Goal: Task Accomplishment & Management: Manage account settings

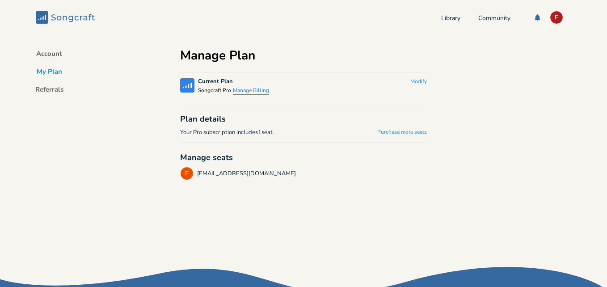
click at [257, 90] on button "Manage Billing" at bounding box center [251, 91] width 36 height 8
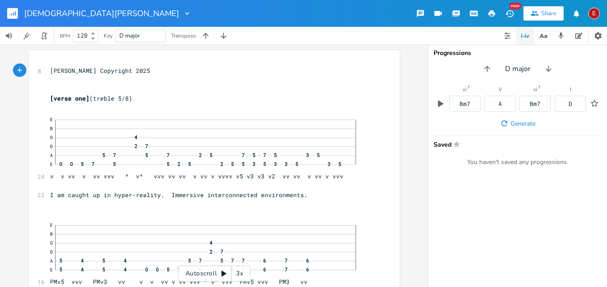
click at [223, 274] on icon at bounding box center [224, 274] width 5 height 6
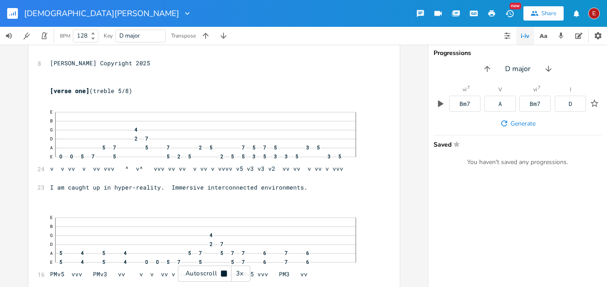
scroll to position [8, 0]
click at [223, 273] on icon at bounding box center [224, 273] width 6 height 6
click at [239, 274] on div "3x" at bounding box center [240, 274] width 16 height 16
click at [239, 274] on div "4x" at bounding box center [240, 274] width 16 height 16
click at [224, 275] on icon at bounding box center [224, 274] width 5 height 6
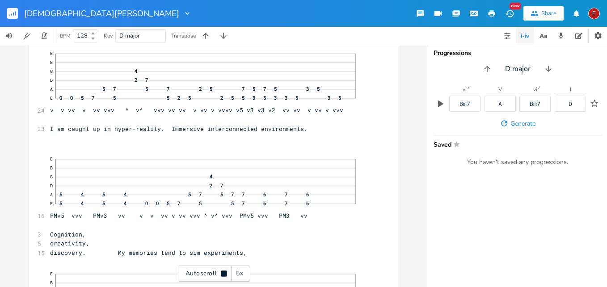
click at [224, 275] on icon at bounding box center [224, 273] width 6 height 6
click at [224, 275] on icon at bounding box center [224, 274] width 5 height 6
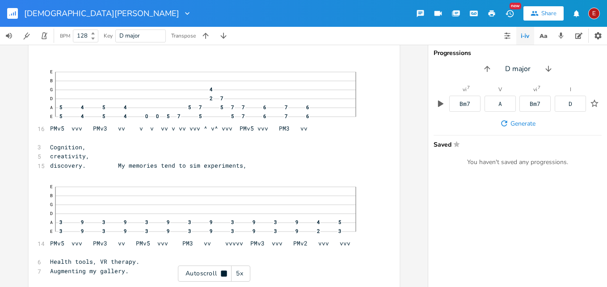
click at [224, 275] on icon at bounding box center [224, 273] width 6 height 6
click at [224, 275] on icon at bounding box center [224, 274] width 5 height 6
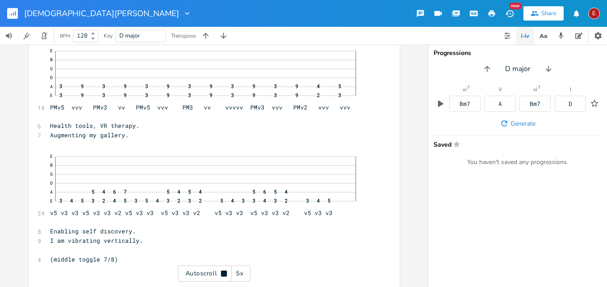
scroll to position [291, 0]
click at [224, 275] on icon at bounding box center [224, 273] width 6 height 6
click at [224, 275] on icon at bounding box center [224, 274] width 5 height 6
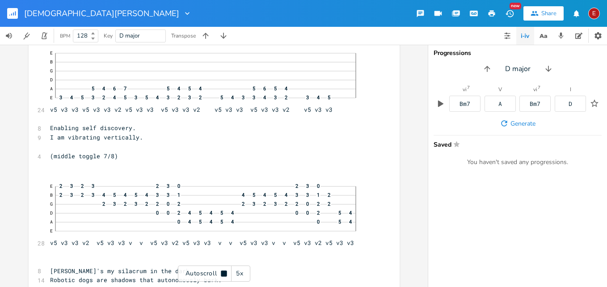
click at [224, 275] on icon at bounding box center [224, 273] width 6 height 6
click at [224, 275] on icon at bounding box center [224, 274] width 5 height 6
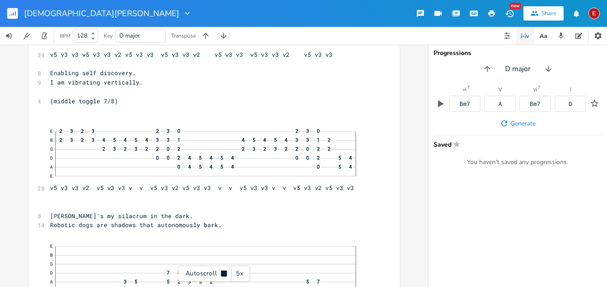
click at [224, 275] on icon at bounding box center [224, 273] width 6 height 6
click at [222, 272] on icon at bounding box center [224, 274] width 5 height 6
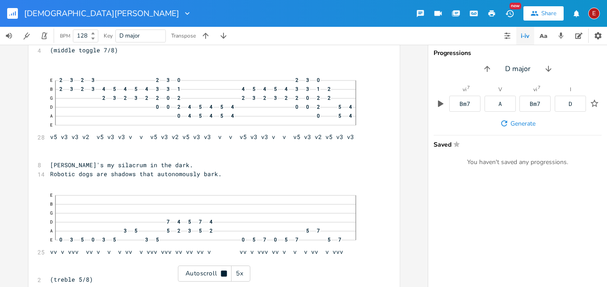
click at [222, 272] on icon at bounding box center [224, 273] width 6 height 6
click at [222, 272] on icon at bounding box center [224, 274] width 5 height 6
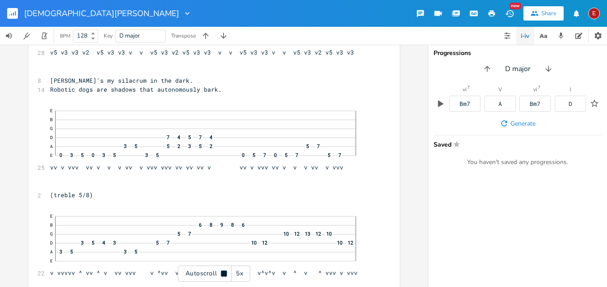
scroll to position [586, 0]
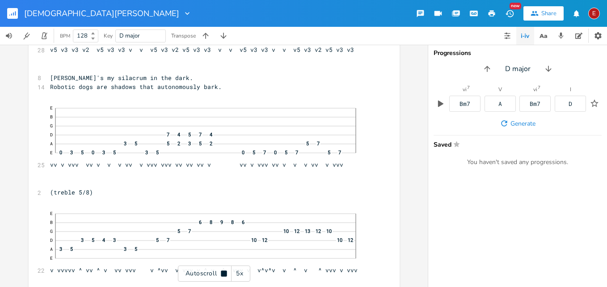
click at [222, 272] on icon at bounding box center [224, 273] width 6 height 6
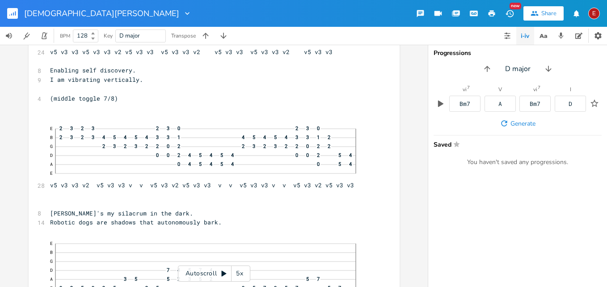
scroll to position [472, 0]
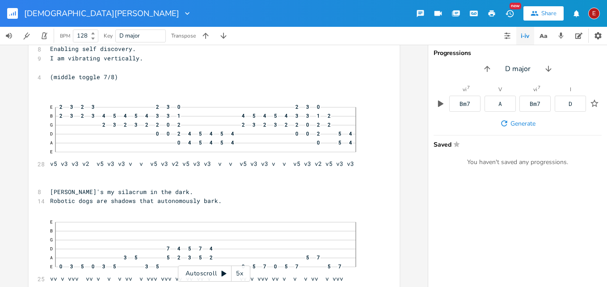
click at [221, 271] on icon at bounding box center [223, 273] width 7 height 7
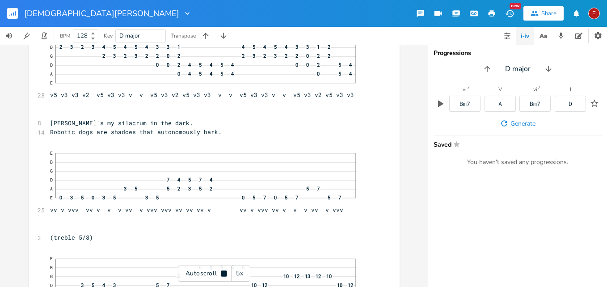
scroll to position [542, 0]
click at [221, 271] on icon at bounding box center [224, 273] width 6 height 6
click at [221, 271] on icon at bounding box center [223, 273] width 7 height 7
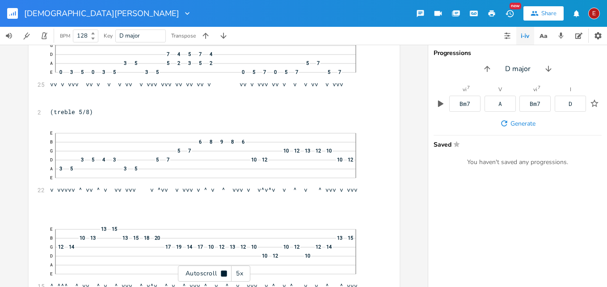
click at [221, 271] on icon at bounding box center [223, 273] width 7 height 7
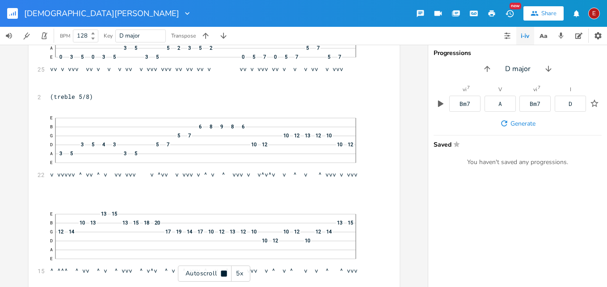
click at [221, 271] on icon at bounding box center [223, 273] width 7 height 7
click at [221, 273] on icon at bounding box center [223, 273] width 7 height 7
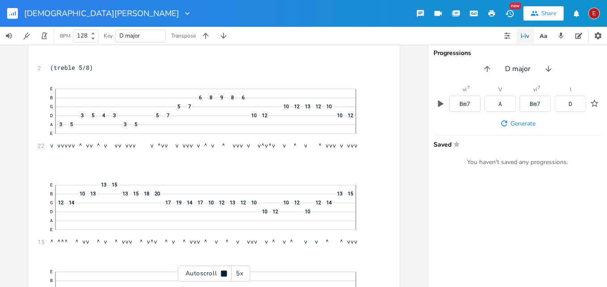
click at [221, 273] on icon at bounding box center [224, 273] width 6 height 6
click at [221, 273] on icon at bounding box center [223, 273] width 7 height 7
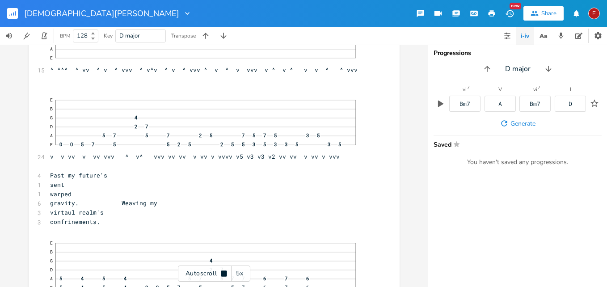
click at [221, 273] on icon at bounding box center [224, 273] width 6 height 6
click at [221, 273] on icon at bounding box center [223, 273] width 7 height 7
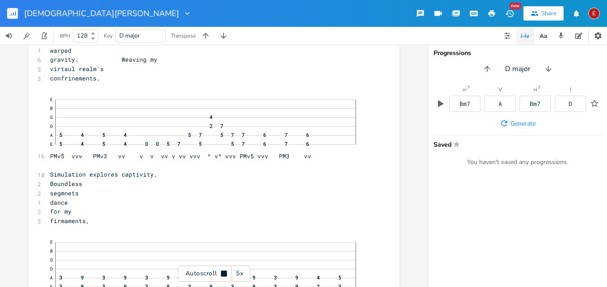
click at [221, 273] on icon at bounding box center [224, 273] width 6 height 6
click at [221, 273] on icon at bounding box center [223, 273] width 7 height 7
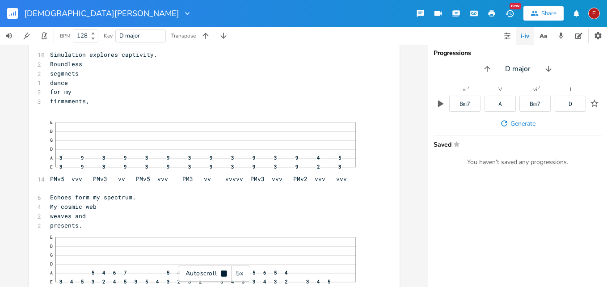
click at [221, 273] on icon at bounding box center [224, 273] width 6 height 6
click at [221, 273] on icon at bounding box center [223, 273] width 7 height 7
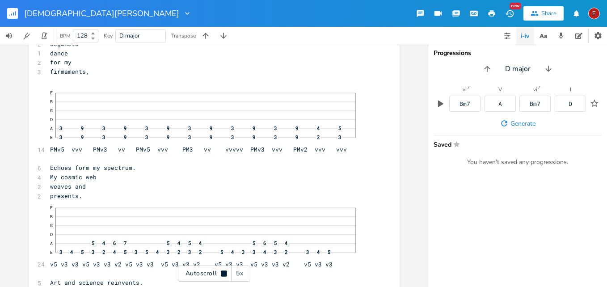
click at [221, 273] on icon at bounding box center [224, 273] width 6 height 6
click at [221, 273] on icon at bounding box center [223, 273] width 7 height 7
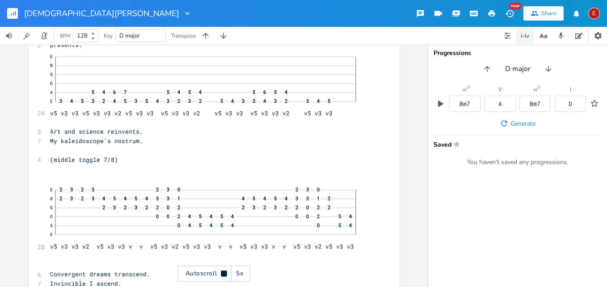
click at [221, 273] on icon at bounding box center [224, 273] width 6 height 6
click at [221, 273] on icon at bounding box center [223, 273] width 7 height 7
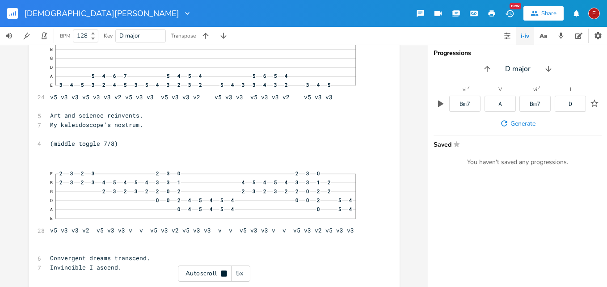
click at [221, 273] on icon at bounding box center [224, 273] width 6 height 6
click at [221, 273] on icon at bounding box center [223, 273] width 7 height 7
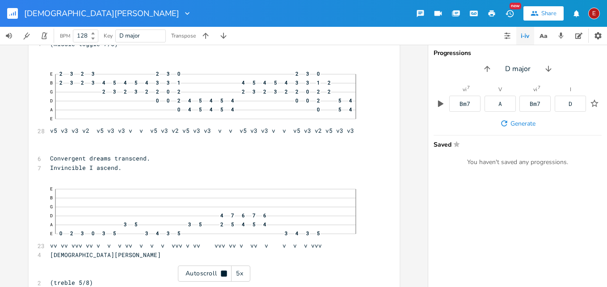
click at [221, 273] on icon at bounding box center [224, 273] width 6 height 6
click at [219, 272] on div "Autoscroll 5x" at bounding box center [214, 274] width 72 height 16
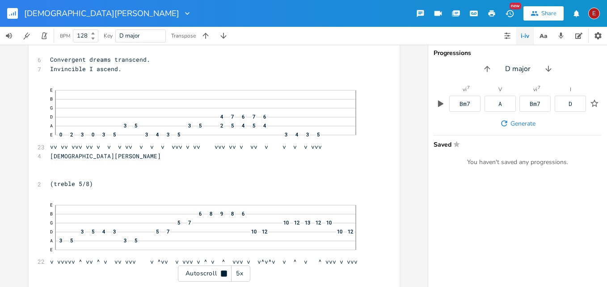
scroll to position [1543, 0]
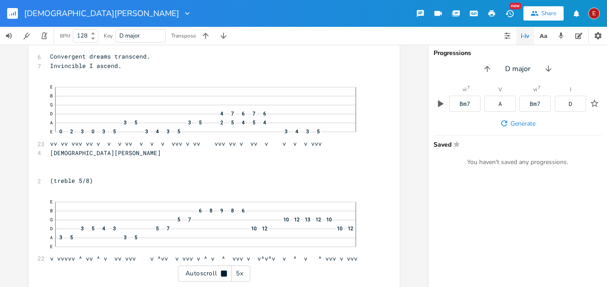
click at [219, 272] on div "Autoscroll 5x" at bounding box center [214, 274] width 72 height 16
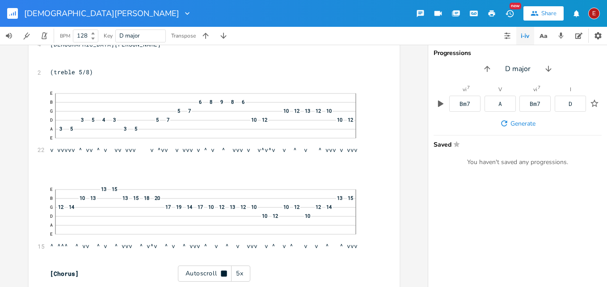
click at [219, 272] on div "Autoscroll 5x" at bounding box center [214, 274] width 72 height 16
click at [223, 274] on icon at bounding box center [224, 274] width 5 height 6
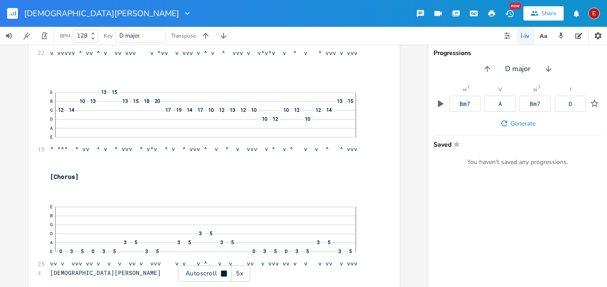
click at [223, 274] on icon at bounding box center [224, 273] width 6 height 6
click at [223, 274] on icon at bounding box center [224, 274] width 5 height 6
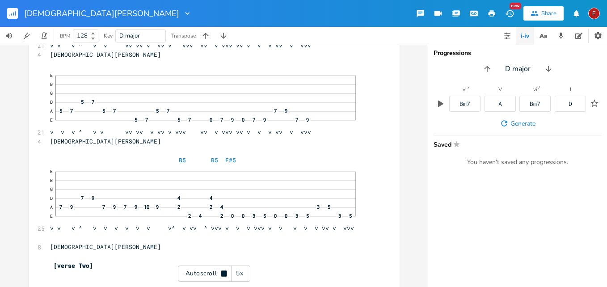
scroll to position [2057, 0]
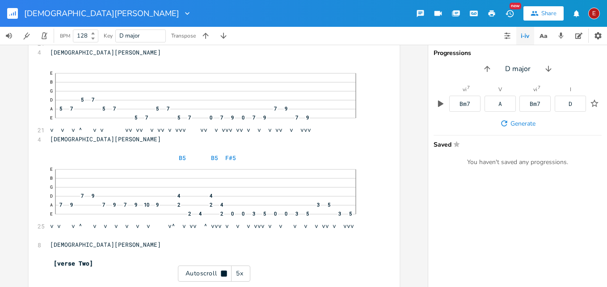
click at [223, 274] on icon at bounding box center [224, 273] width 6 height 6
click at [223, 274] on icon at bounding box center [224, 274] width 5 height 6
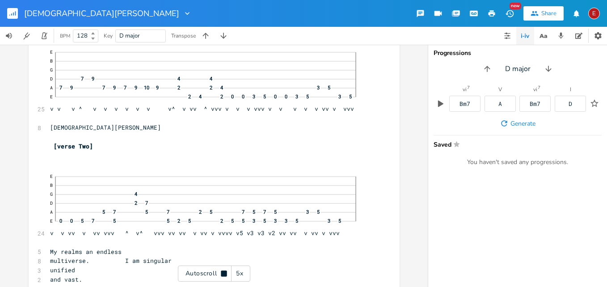
scroll to position [2177, 0]
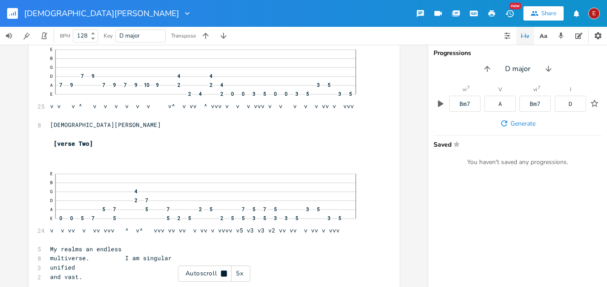
click at [223, 274] on icon at bounding box center [224, 273] width 6 height 6
